Goal: Task Accomplishment & Management: Manage account settings

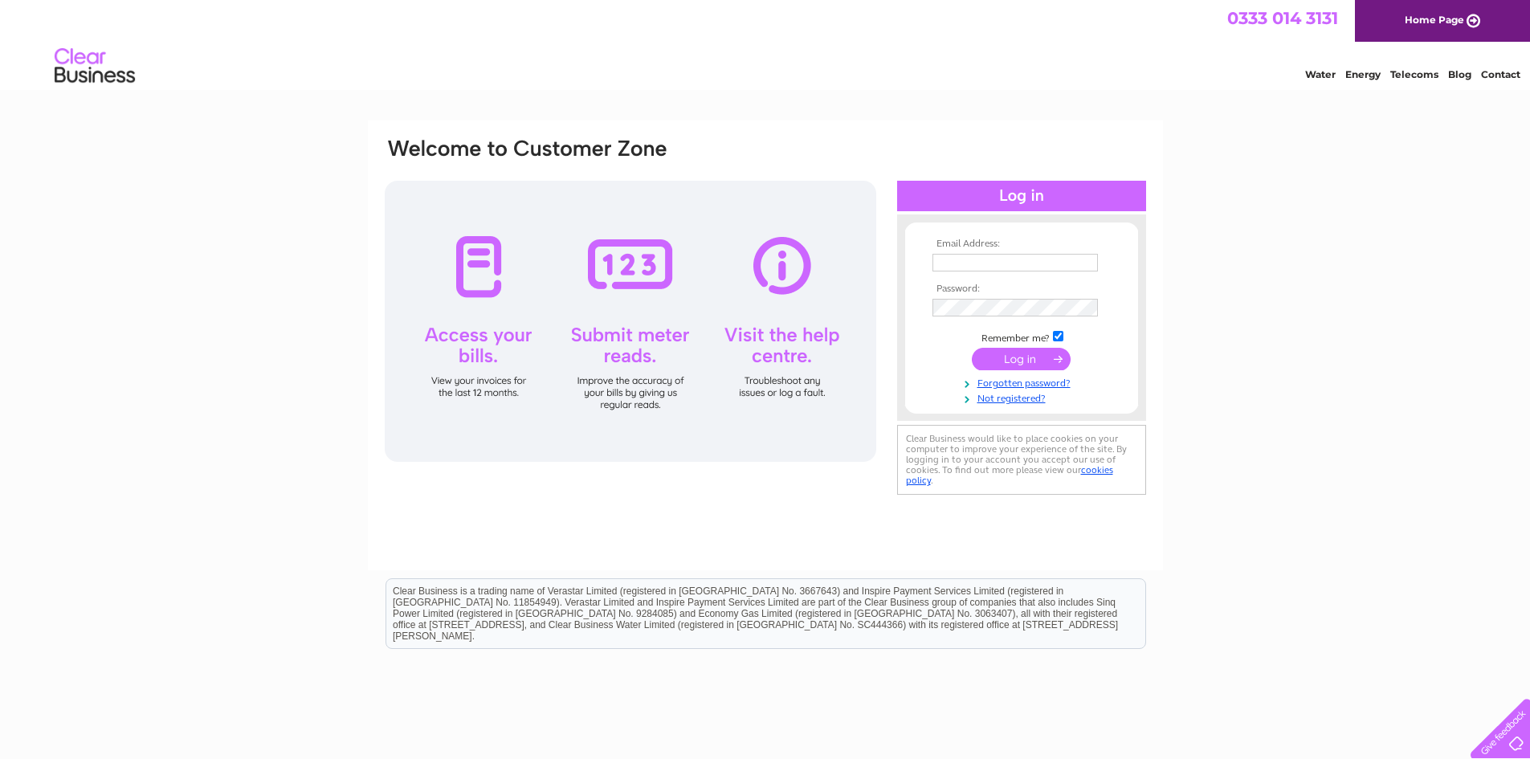
type input "p.rae@tullostraining.co.uk"
click at [1014, 353] on input "submit" at bounding box center [1021, 359] width 99 height 22
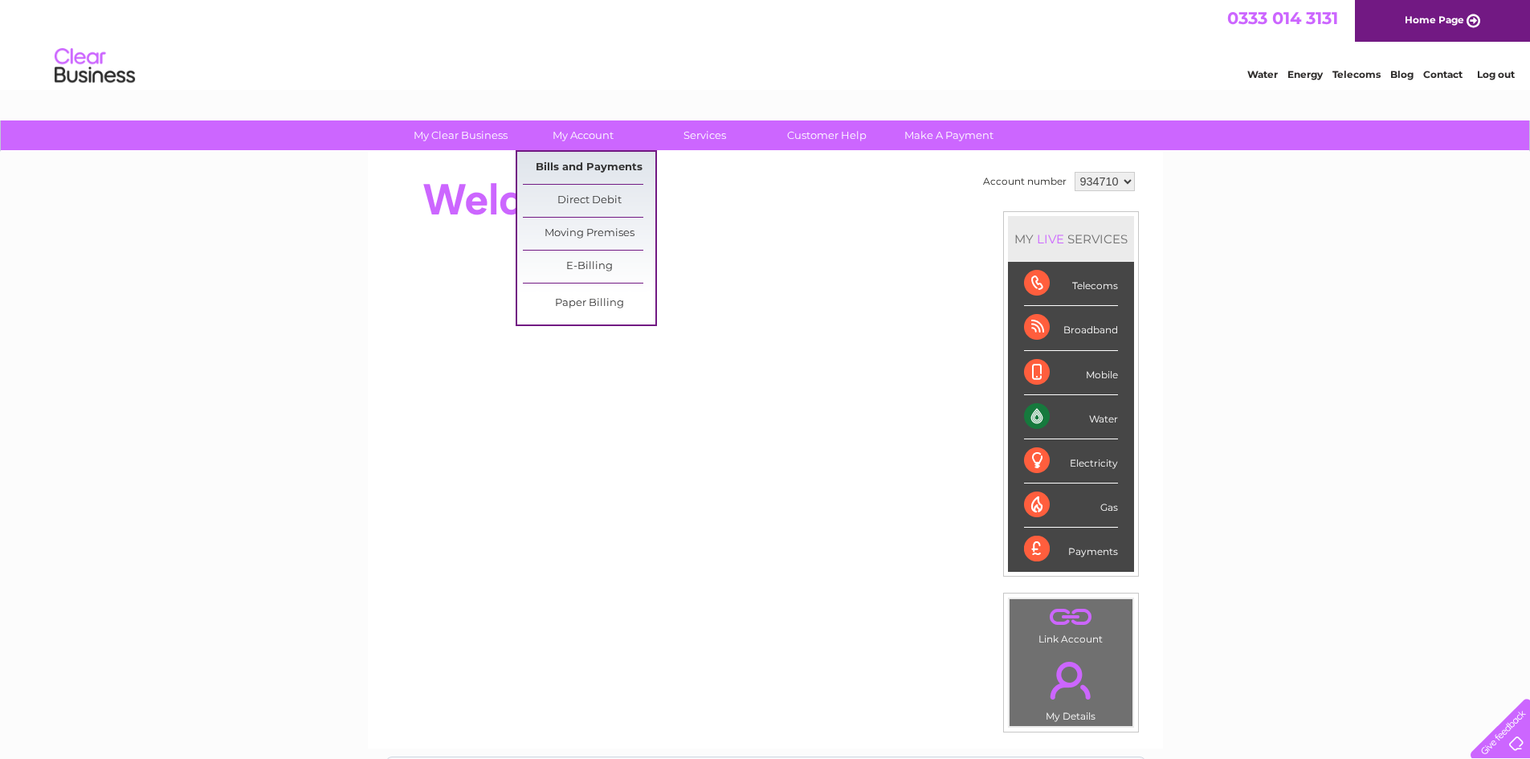
click at [585, 158] on link "Bills and Payments" at bounding box center [589, 168] width 133 height 32
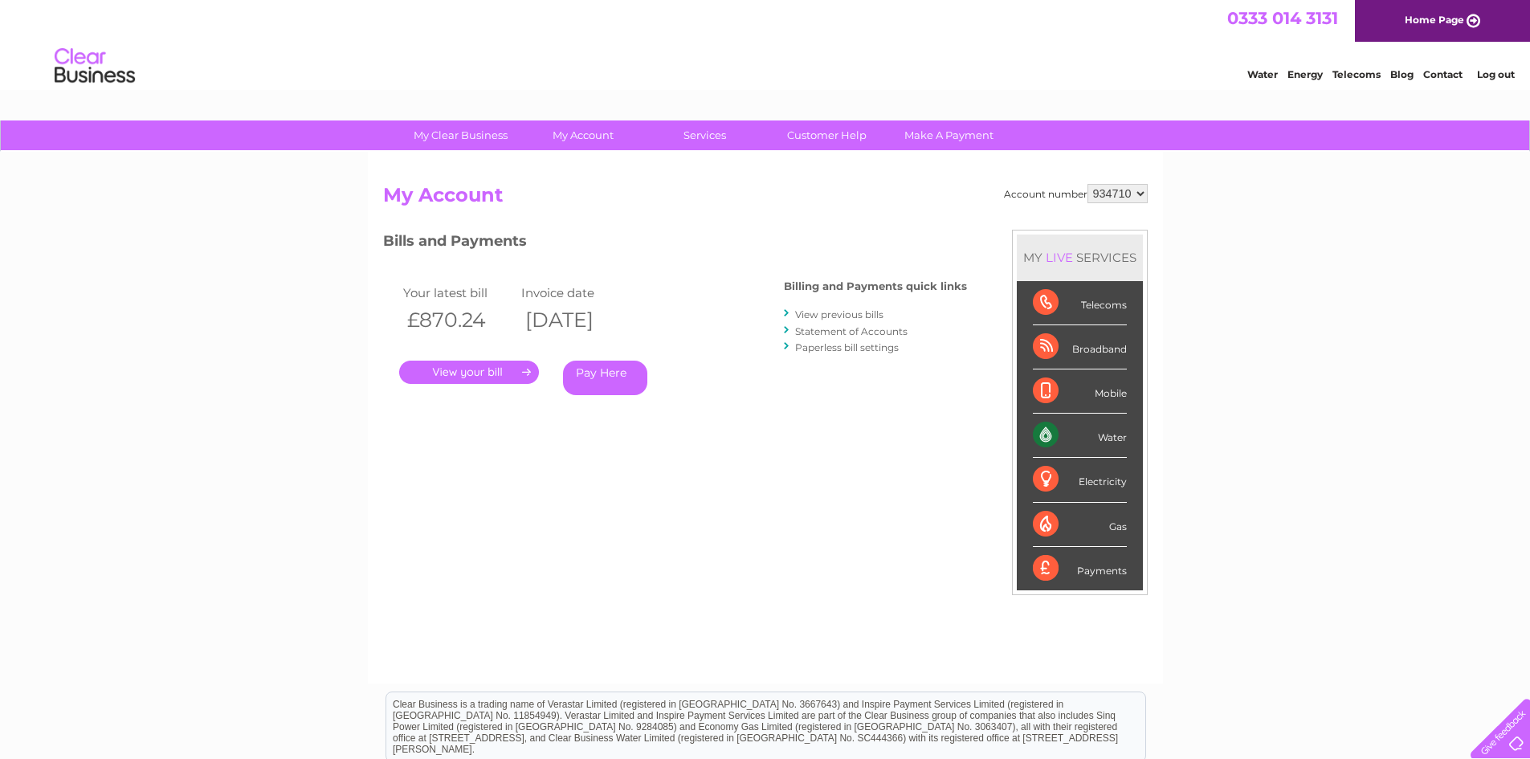
click at [460, 371] on link "." at bounding box center [469, 372] width 140 height 23
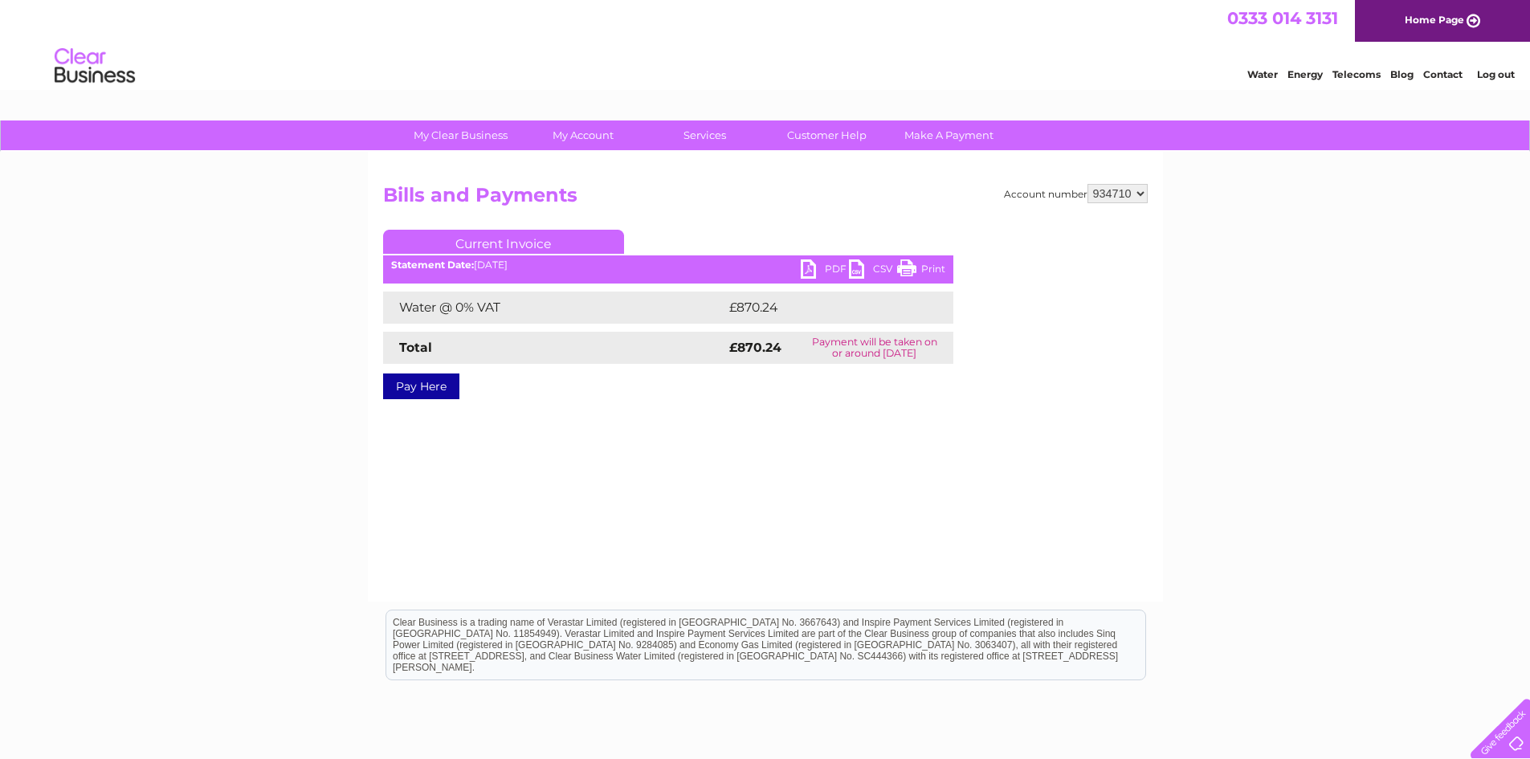
click at [830, 269] on link "PDF" at bounding box center [825, 270] width 48 height 23
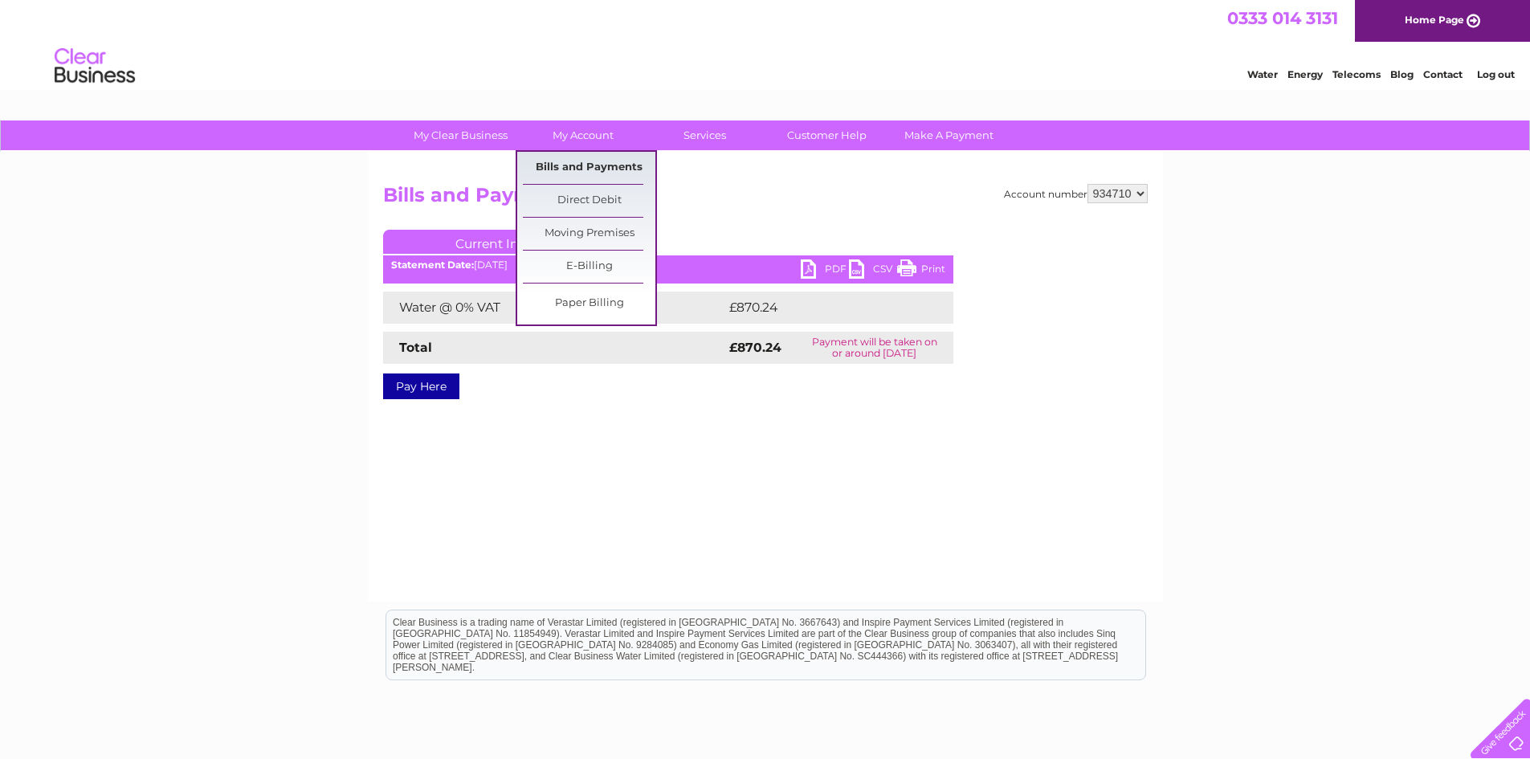
click at [592, 173] on link "Bills and Payments" at bounding box center [589, 168] width 133 height 32
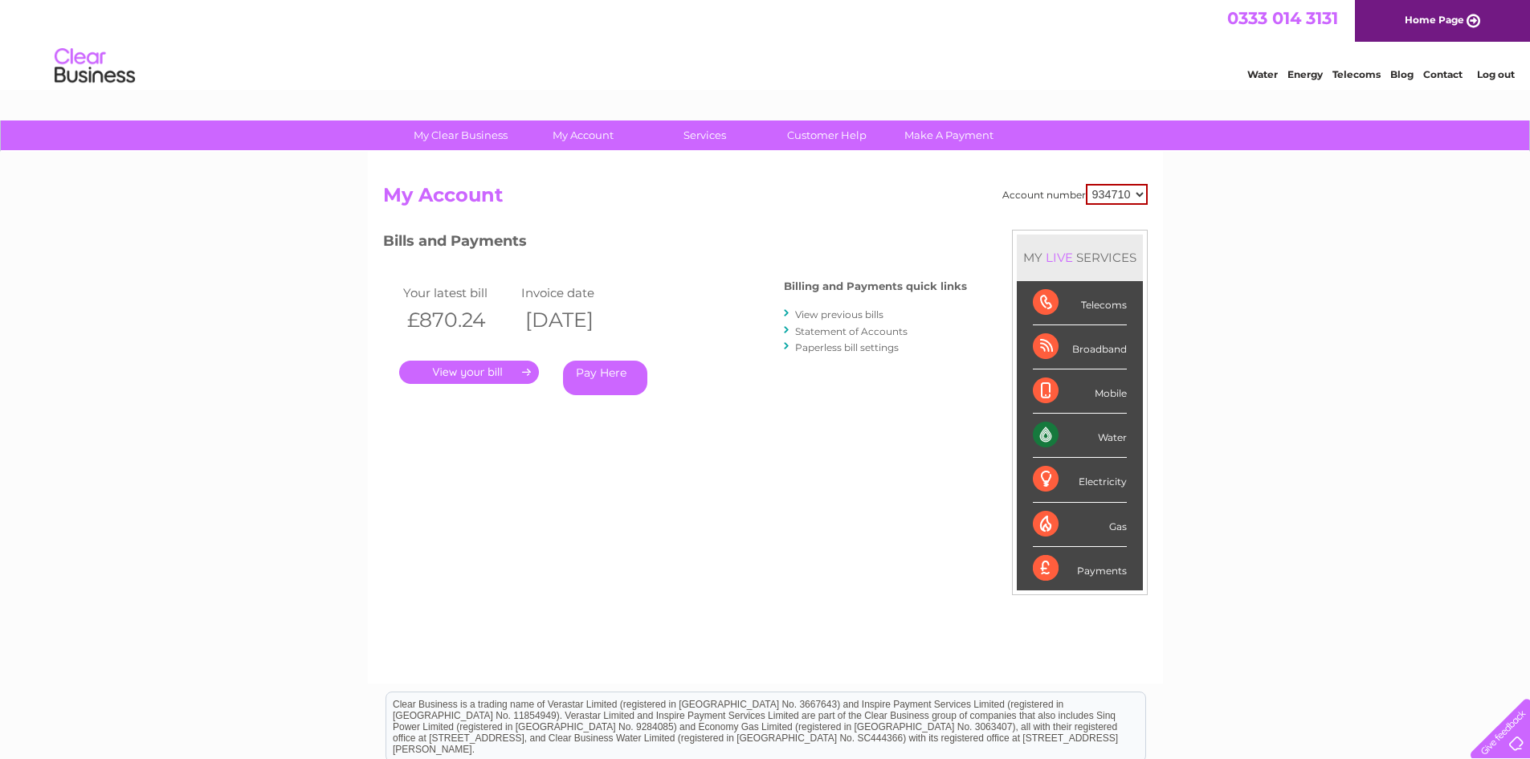
click at [819, 312] on link "View previous bills" at bounding box center [839, 314] width 88 height 12
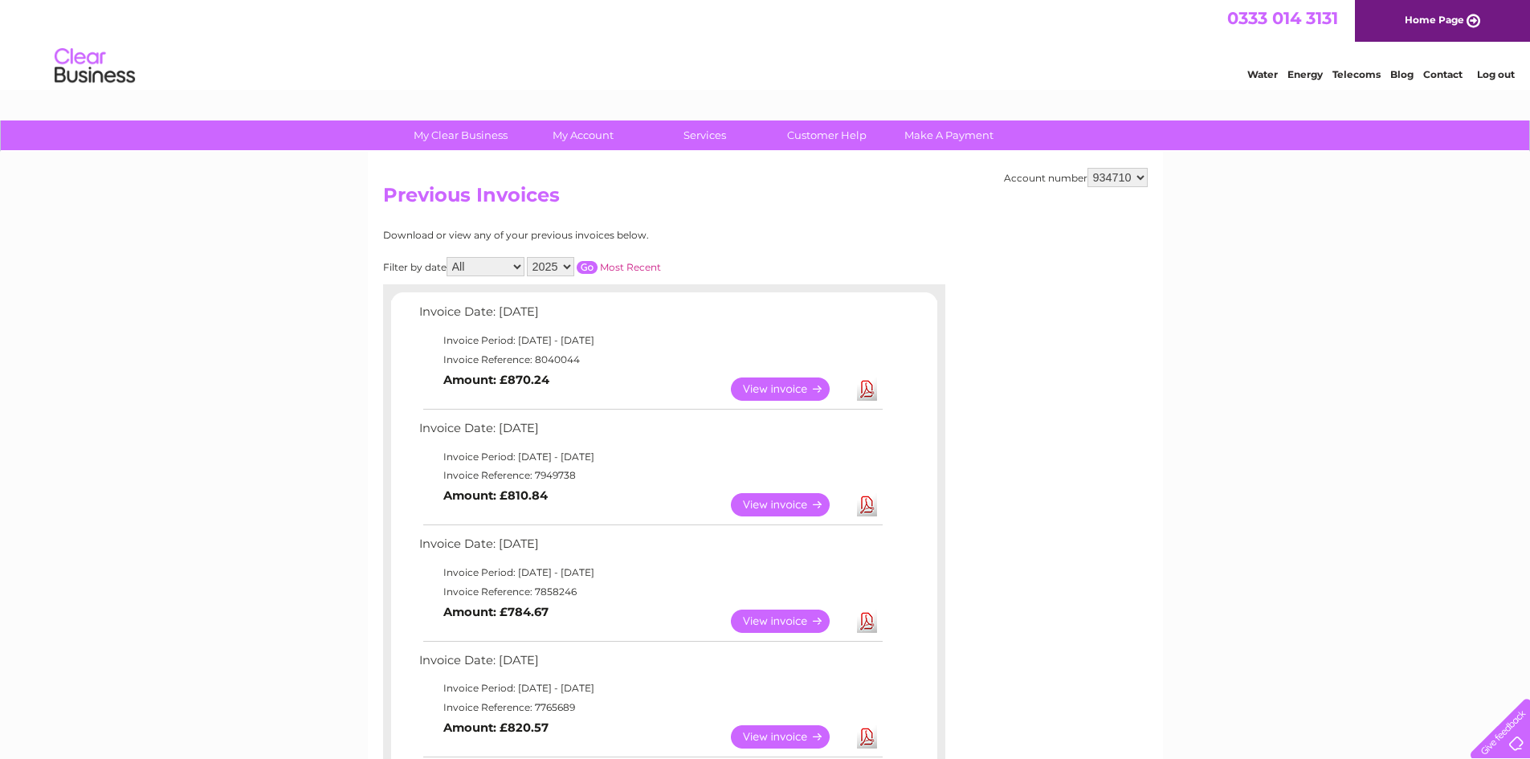
click at [790, 499] on link "View" at bounding box center [790, 504] width 118 height 23
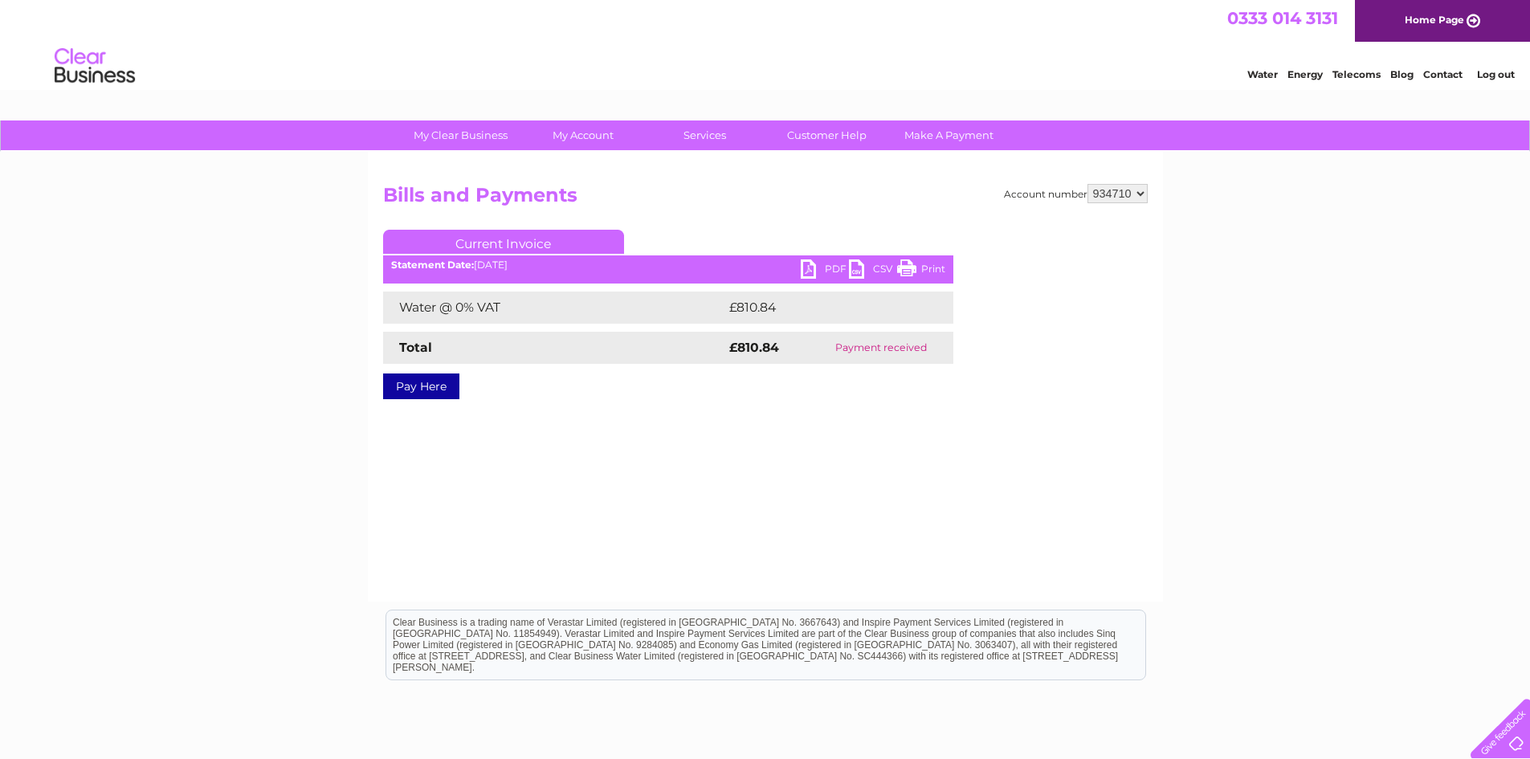
click at [829, 262] on link "PDF" at bounding box center [825, 270] width 48 height 23
